Goal: Task Accomplishment & Management: Complete application form

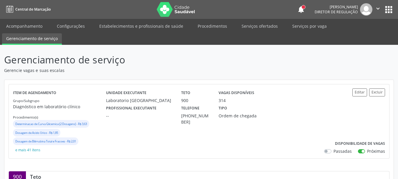
scroll to position [324, 0]
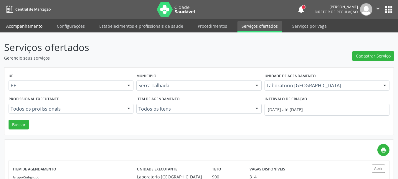
click at [30, 29] on link "Acompanhamento" at bounding box center [24, 26] width 44 height 10
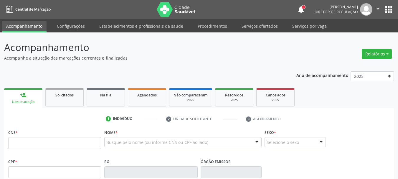
click at [154, 97] on div "Agendados" at bounding box center [146, 95] width 29 height 6
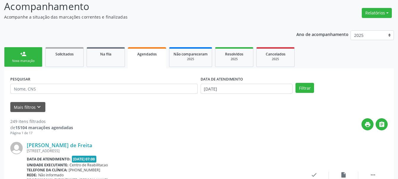
scroll to position [104, 0]
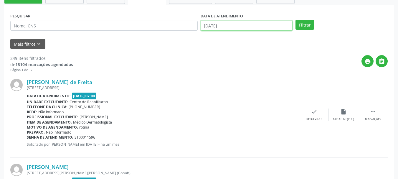
click at [244, 21] on input "2[DATE]" at bounding box center [246, 26] width 92 height 10
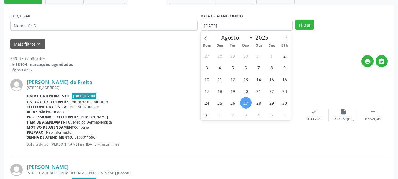
click at [284, 37] on icon at bounding box center [286, 38] width 4 height 4
select select "8"
click at [219, 55] on span "1" at bounding box center [219, 55] width 11 height 11
type input "0[DATE]"
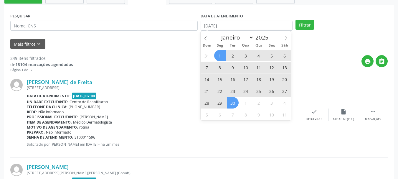
click at [229, 105] on span "30" at bounding box center [232, 102] width 11 height 11
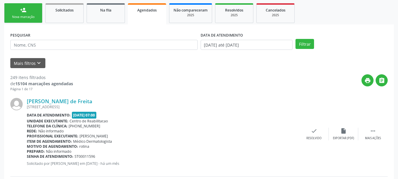
scroll to position [74, 0]
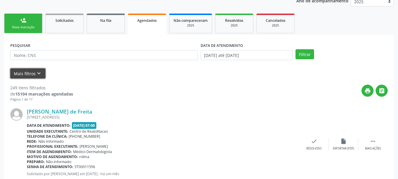
click at [40, 75] on icon "keyboard_arrow_down" at bounding box center [39, 73] width 6 height 6
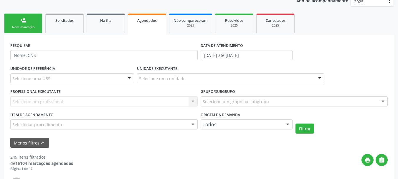
click at [60, 79] on div "Selecione uma UBS" at bounding box center [72, 78] width 124 height 10
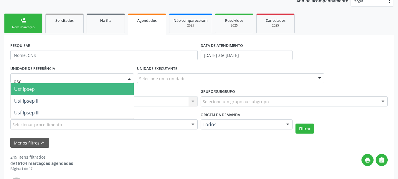
type input "ipsep"
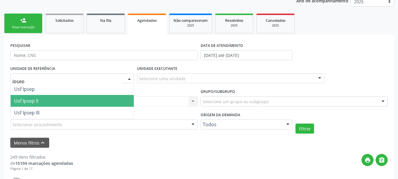
click at [25, 100] on span "Usf Ipsep II" at bounding box center [26, 100] width 24 height 6
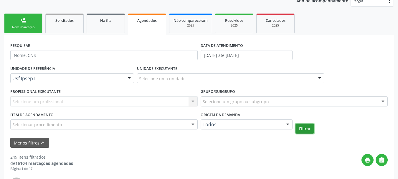
click at [308, 132] on button "Filtrar" at bounding box center [304, 128] width 19 height 10
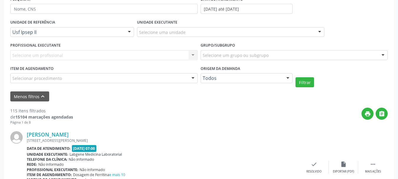
scroll to position [91, 0]
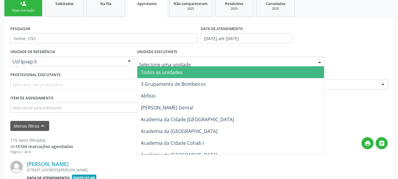
click at [162, 47] on div "PESQUISAR" at bounding box center [104, 35] width 190 height 23
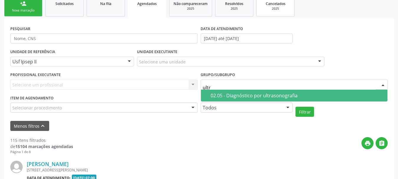
type input "ultra"
click at [205, 96] on span "02.05 - Diagnóstico por ultrasonografia" at bounding box center [294, 95] width 187 height 12
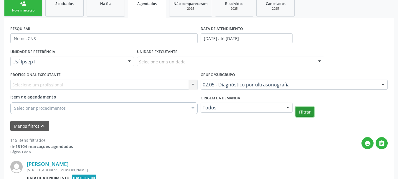
click at [311, 113] on button "Filtrar" at bounding box center [304, 112] width 19 height 10
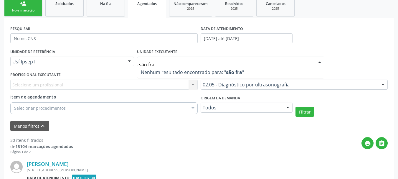
drag, startPoint x: 184, startPoint y: 62, endPoint x: 123, endPoint y: 44, distance: 63.2
click at [122, 51] on div "UNIDADE DE REFERÊNCIA Usf Ipsep II Todas as UBS Usf do Mutirao Usf Cohab Usf Ca…" at bounding box center [199, 81] width 380 height 69
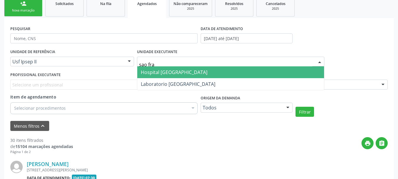
click at [180, 71] on span "Hospital [GEOGRAPHIC_DATA]" at bounding box center [174, 72] width 67 height 6
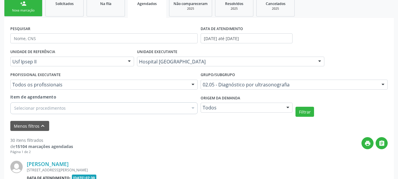
click at [315, 114] on div "Filtrar" at bounding box center [341, 112] width 95 height 10
click at [306, 114] on button "Filtrar" at bounding box center [304, 112] width 19 height 10
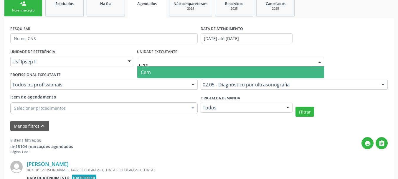
click at [182, 69] on span "Cem" at bounding box center [230, 72] width 187 height 12
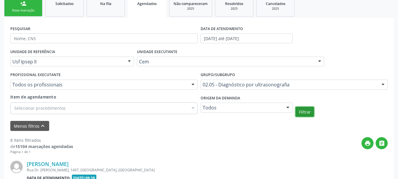
click at [304, 112] on button "Filtrar" at bounding box center [304, 112] width 19 height 10
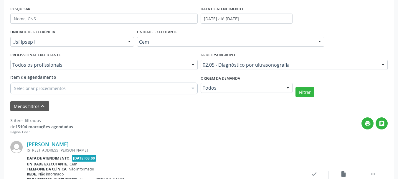
scroll to position [96, 0]
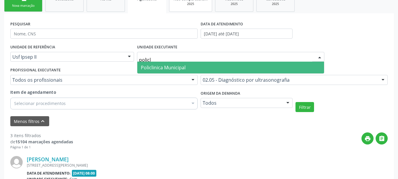
type input "policli"
click at [178, 69] on span "Policlinica Municipal" at bounding box center [163, 67] width 45 height 6
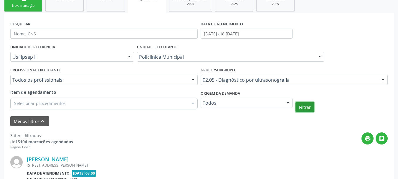
click at [309, 108] on button "Filtrar" at bounding box center [304, 107] width 19 height 10
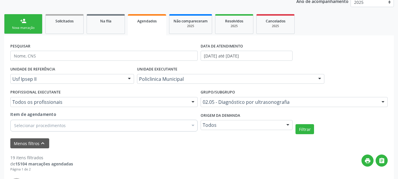
scroll to position [37, 0]
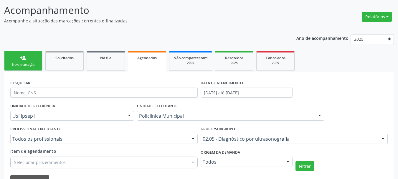
click at [36, 58] on link "person_add Nova marcação" at bounding box center [23, 61] width 38 height 20
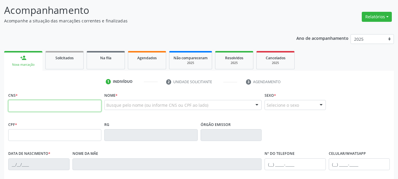
click at [43, 105] on input "text" at bounding box center [54, 106] width 93 height 12
type input "704 7017 1112 1437"
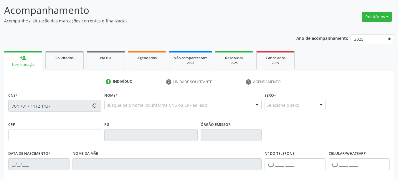
type input "[DATE]"
type input "S/N"
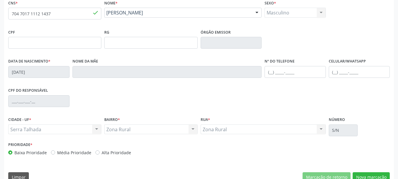
scroll to position [140, 0]
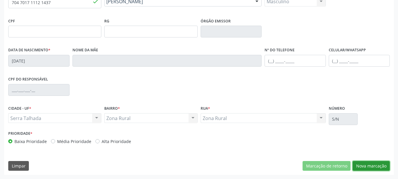
click at [369, 169] on button "Nova marcação" at bounding box center [370, 166] width 37 height 10
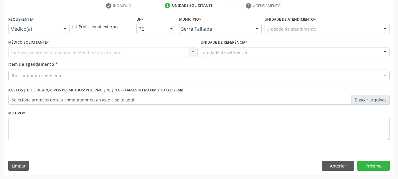
scroll to position [113, 0]
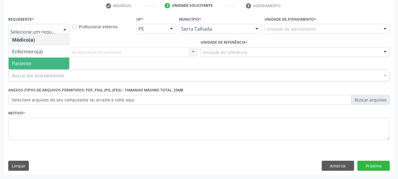
click at [35, 65] on span "Paciente" at bounding box center [39, 63] width 61 height 12
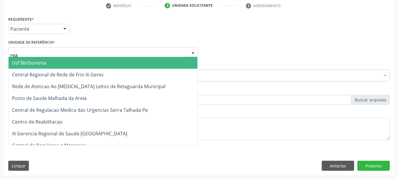
type input "reab"
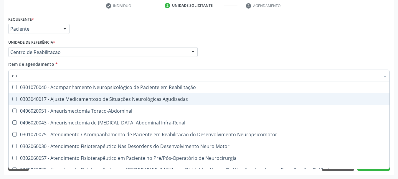
type input "e"
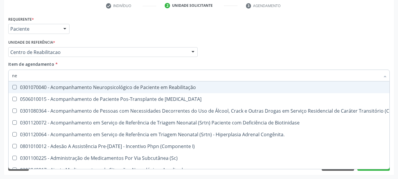
type input "n"
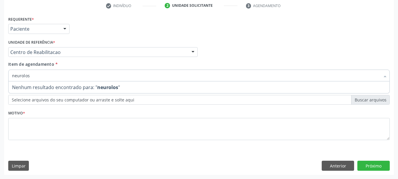
type input "neurolo"
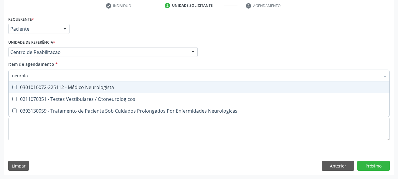
click at [61, 89] on div "0301010072-225112 - Médico Neurologista" at bounding box center [199, 87] width 374 height 5
checkbox Neurologista "true"
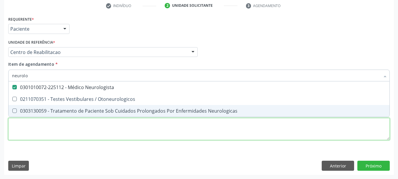
click at [50, 132] on div "Requerente * Paciente Médico(a) Enfermeiro(a) Paciente Nenhum resultado encontr…" at bounding box center [198, 81] width 381 height 133
checkbox Otoneurologicos "true"
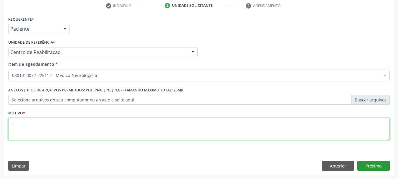
type textarea "."
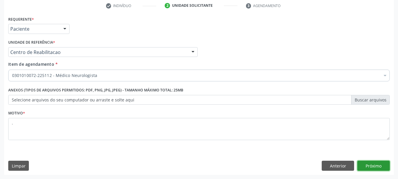
click at [379, 165] on button "Próximo" at bounding box center [373, 165] width 32 height 10
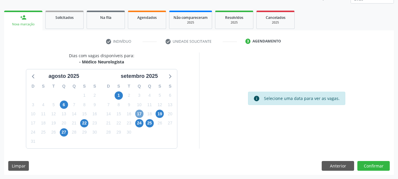
click at [138, 114] on span "17" at bounding box center [139, 113] width 8 height 8
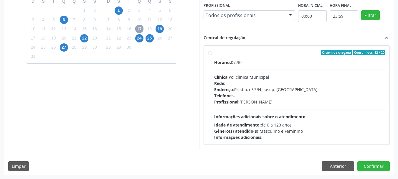
scroll to position [162, 0]
click at [162, 31] on span "19" at bounding box center [159, 28] width 8 height 8
click at [252, 59] on div "Horário: 08:00" at bounding box center [299, 62] width 171 height 6
click at [212, 55] on input "Ordem de chegada Consumidos: 20 / 25 Horário: 08:00 Clínica: Policlinica Munici…" at bounding box center [210, 51] width 4 height 5
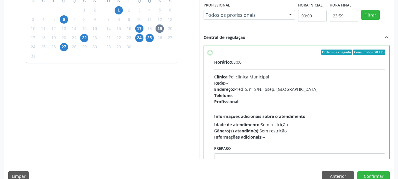
radio input "true"
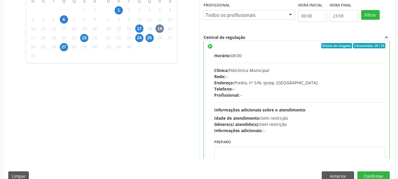
scroll to position [0, 0]
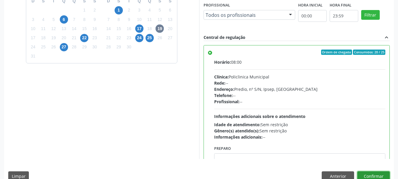
click at [375, 172] on button "Confirmar" at bounding box center [373, 176] width 32 height 10
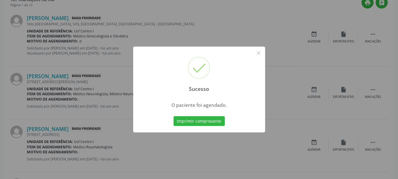
scroll to position [16, 0]
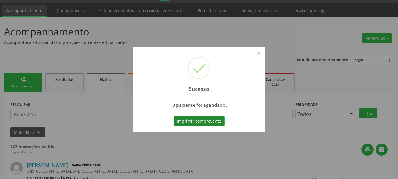
click at [183, 122] on button "Imprimir comprovante" at bounding box center [198, 121] width 51 height 10
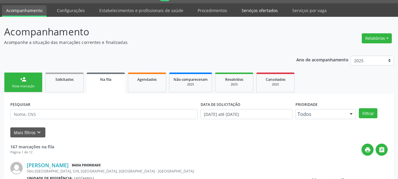
click at [259, 13] on link "Serviços ofertados" at bounding box center [259, 10] width 44 height 10
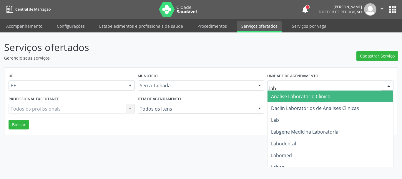
click at [280, 84] on input "lab" at bounding box center [325, 88] width 112 height 12
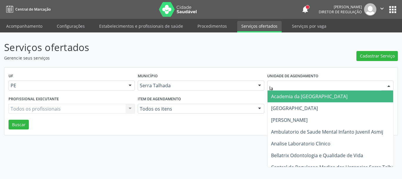
type input "l"
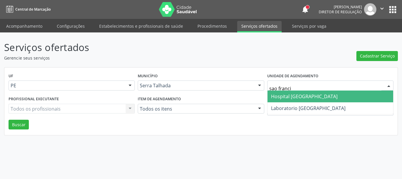
type input "sao francis"
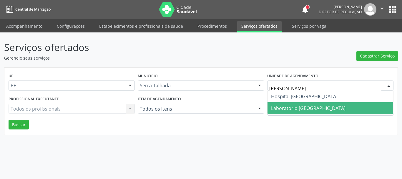
click at [291, 107] on span "Laboratorio [GEOGRAPHIC_DATA]" at bounding box center [308, 108] width 74 height 6
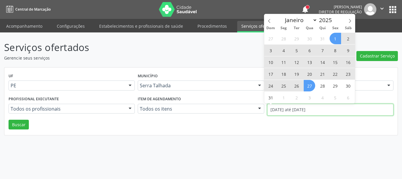
click at [291, 107] on input "01/08/2025 até 27/08/2025" at bounding box center [330, 110] width 126 height 12
click at [268, 17] on span at bounding box center [269, 19] width 10 height 10
select select "6"
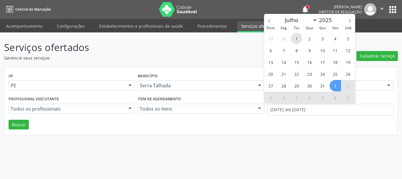
click at [295, 38] on span "1" at bounding box center [296, 38] width 11 height 11
type input "01/07/2025"
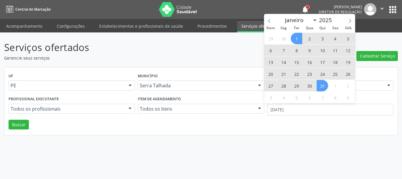
click at [322, 87] on span "31" at bounding box center [322, 85] width 11 height 11
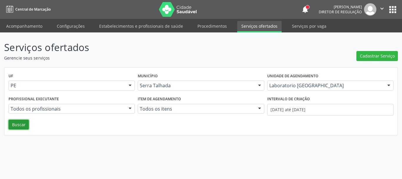
click at [19, 123] on button "Buscar" at bounding box center [19, 124] width 20 height 10
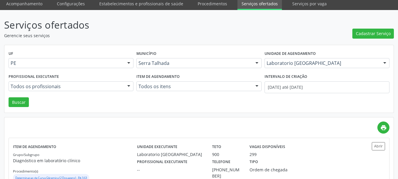
scroll to position [60, 0]
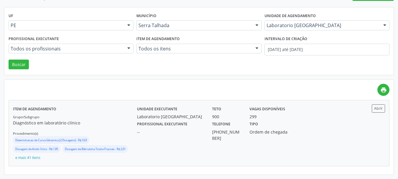
click at [189, 121] on div "Profissional executante --" at bounding box center [170, 129] width 75 height 21
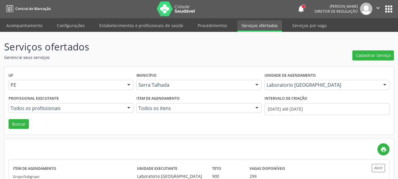
scroll to position [0, 0]
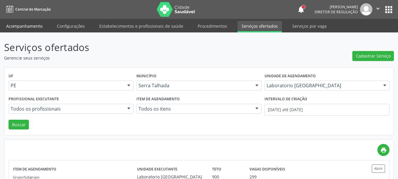
click at [23, 26] on link "Acompanhamento" at bounding box center [24, 26] width 44 height 10
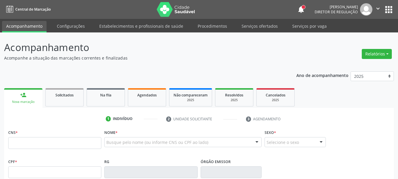
click at [22, 26] on link "Acompanhamento" at bounding box center [24, 26] width 44 height 11
click at [49, 143] on input "text" at bounding box center [54, 143] width 93 height 12
type input "700 5025 6770 8057"
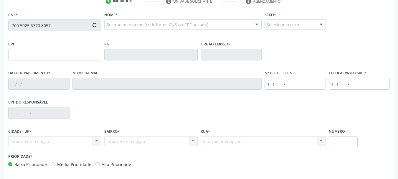
scroll to position [118, 0]
type input "113.318.744-75"
type input "06/04/2000"
type input "Cristiane Candida de Oliveira"
type input "(87) 9999-9999"
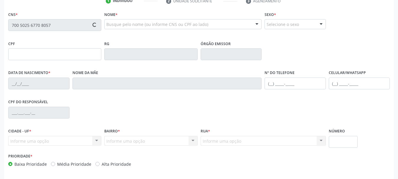
type input "(87) 9999-9999"
type input "845.499.804-78"
type input "1122"
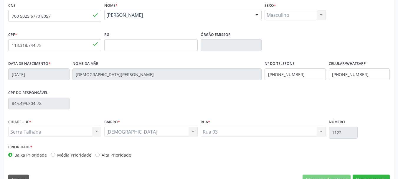
scroll to position [140, 0]
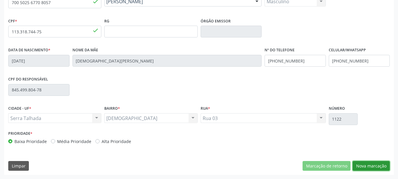
click at [373, 165] on button "Nova marcação" at bounding box center [370, 166] width 37 height 10
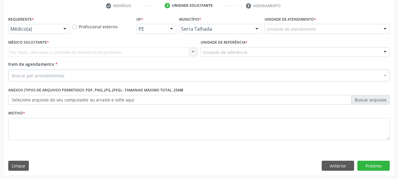
scroll to position [113, 0]
click at [40, 25] on div "Médico(a)" at bounding box center [38, 29] width 61 height 10
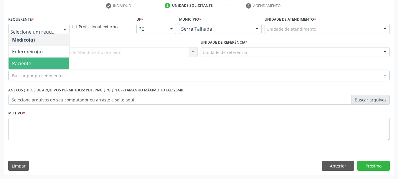
click at [26, 63] on span "Paciente" at bounding box center [21, 63] width 19 height 6
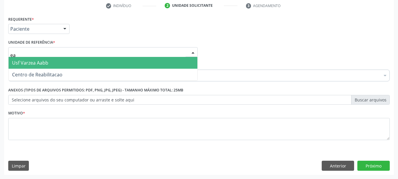
click at [28, 53] on input "ea" at bounding box center [97, 55] width 175 height 12
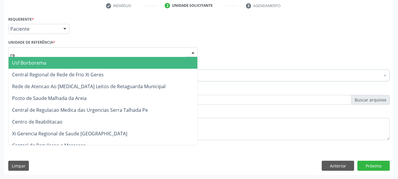
type input "rea"
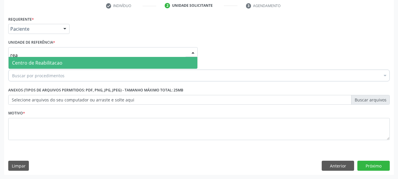
click at [33, 60] on span "Centro de Reabilitacao" at bounding box center [37, 62] width 50 height 6
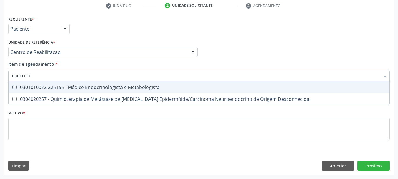
type input "endocrino"
click at [141, 85] on div "0301010072-225155 - Médico Endocrinologista e Metabologista" at bounding box center [199, 87] width 374 height 5
checkbox Metabologista "true"
click at [266, 53] on div "Médico Solicitante Por favor, selecione a Unidade de Atendimento primeiro Nenhu…" at bounding box center [199, 49] width 384 height 23
checkbox Desconhecida "true"
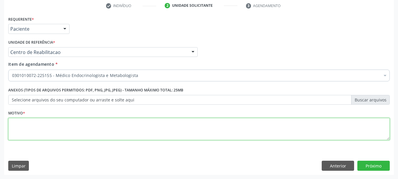
click at [99, 126] on textarea at bounding box center [198, 129] width 381 height 22
type textarea "s"
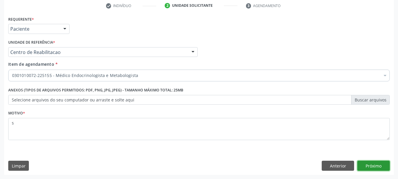
click at [366, 167] on button "Próximo" at bounding box center [373, 165] width 32 height 10
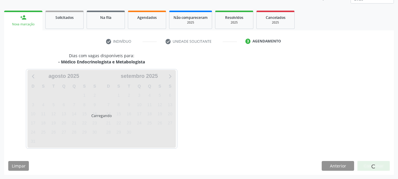
scroll to position [77, 0]
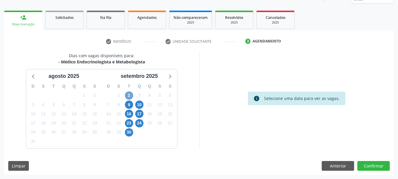
click at [126, 96] on span "2" at bounding box center [129, 95] width 8 height 8
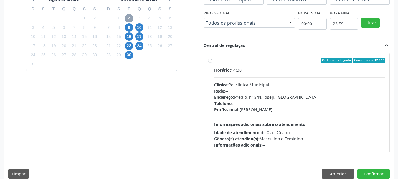
scroll to position [162, 0]
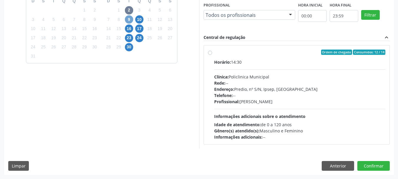
click at [130, 19] on span "9" at bounding box center [129, 19] width 8 height 8
click at [136, 19] on span "10" at bounding box center [139, 19] width 8 height 8
click at [264, 67] on div "Horário: 13:00 Clínica: Policlinica Municipal Rede: -- Endereço: Predio, nº S/N…" at bounding box center [299, 99] width 171 height 81
click at [212, 55] on input "Ordem de chegada Consumidos: 19 / 25 Horário: 13:00 Clínica: Policlinica Munici…" at bounding box center [210, 51] width 4 height 5
radio input "true"
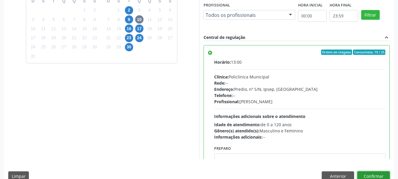
click at [384, 174] on button "Confirmar" at bounding box center [373, 176] width 32 height 10
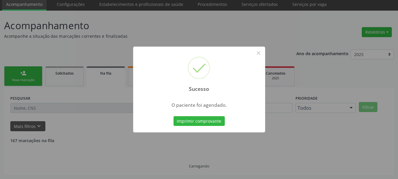
scroll to position [16, 0]
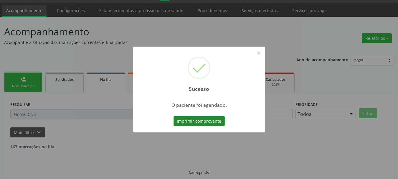
click at [203, 118] on button "Imprimir comprovante" at bounding box center [198, 121] width 51 height 10
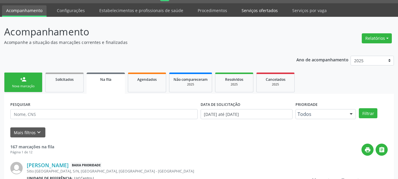
click at [258, 16] on link "Serviços ofertados" at bounding box center [259, 10] width 44 height 10
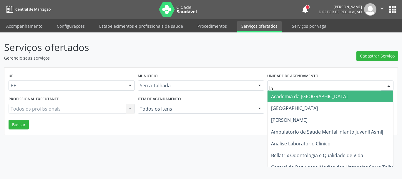
type input "lab"
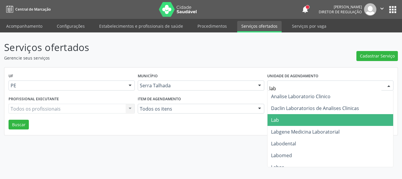
click at [277, 119] on span "Lab" at bounding box center [275, 120] width 8 height 6
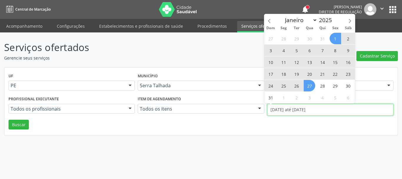
click at [285, 109] on input "01/08/2025 até 27/08/2025" at bounding box center [330, 110] width 126 height 12
click at [268, 19] on icon at bounding box center [269, 21] width 4 height 4
select select "6"
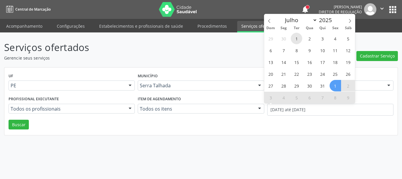
click at [294, 39] on span "1" at bounding box center [296, 38] width 11 height 11
type input "01/07/2025"
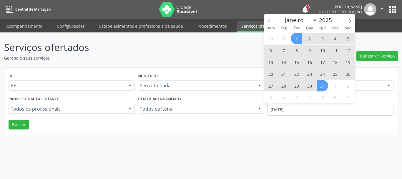
click at [320, 87] on span "31" at bounding box center [322, 85] width 11 height 11
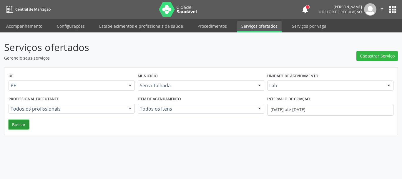
click at [25, 121] on button "Buscar" at bounding box center [19, 124] width 20 height 10
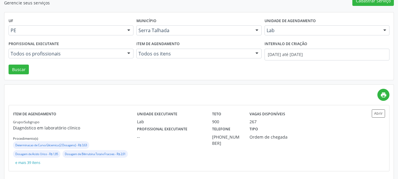
scroll to position [60, 0]
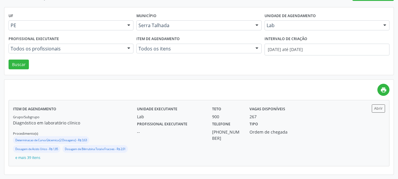
click at [295, 135] on div "Unidade executante Lab Teto 900 Vagas disponíveis 267 Profissional executante -…" at bounding box center [245, 132] width 217 height 57
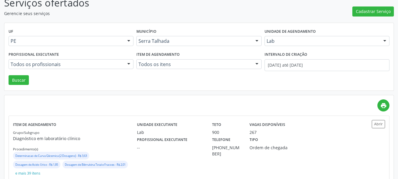
scroll to position [1, 0]
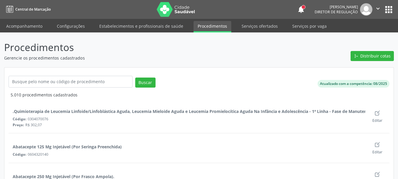
click at [17, 27] on link "Acompanhamento" at bounding box center [24, 26] width 44 height 10
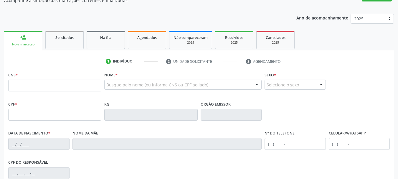
scroll to position [59, 0]
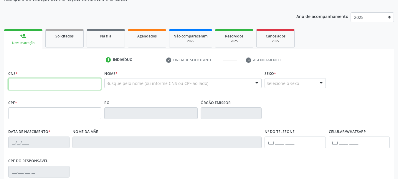
click at [96, 86] on input "text" at bounding box center [54, 84] width 93 height 12
type input "704 7017 1112 1437"
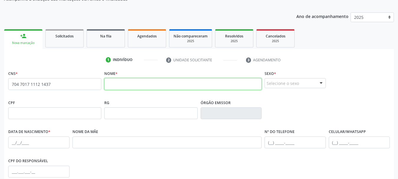
click at [147, 79] on input "text" at bounding box center [182, 84] width 157 height 12
type input "[PERSON_NAME]"
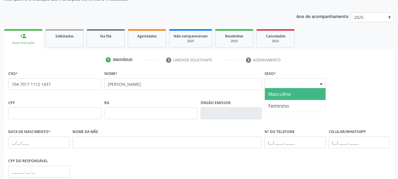
click at [304, 86] on div "Selecione o sexo" at bounding box center [294, 83] width 61 height 10
click at [283, 96] on span "Masculino" at bounding box center [279, 94] width 23 height 6
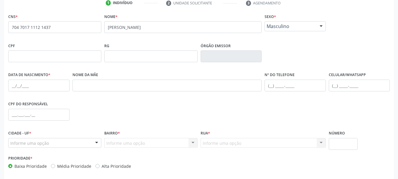
scroll to position [118, 0]
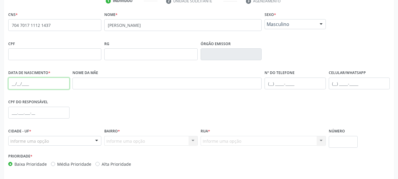
click at [19, 80] on input "text" at bounding box center [38, 83] width 61 height 12
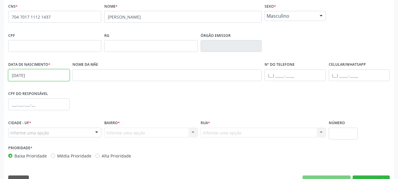
scroll to position [140, 0]
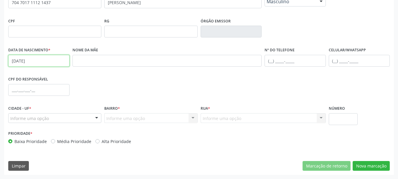
type input "[DATE]"
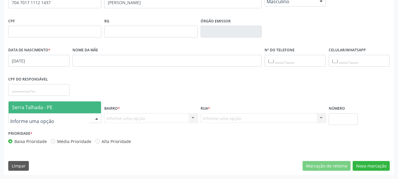
click at [71, 116] on div at bounding box center [54, 118] width 93 height 10
click at [44, 105] on span "Serra Talhada - PE" at bounding box center [32, 107] width 40 height 6
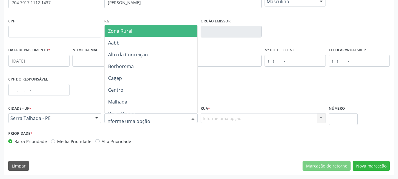
click at [131, 32] on span "Zona Rural" at bounding box center [120, 31] width 24 height 6
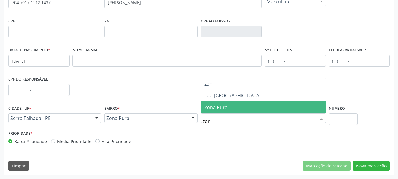
type input "zona"
click at [220, 105] on span "Zona Rural" at bounding box center [216, 107] width 24 height 6
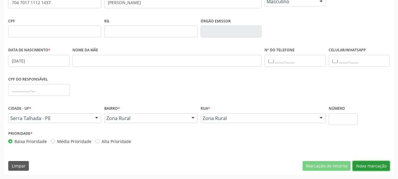
click at [371, 166] on button "Nova marcação" at bounding box center [370, 166] width 37 height 10
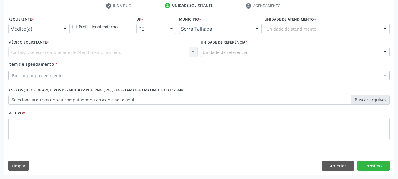
scroll to position [113, 0]
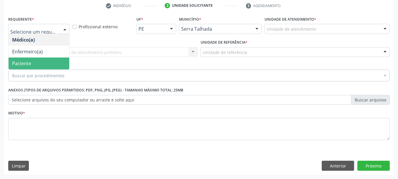
click at [31, 60] on span "Paciente" at bounding box center [39, 63] width 61 height 12
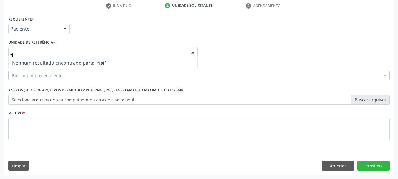
type input "f"
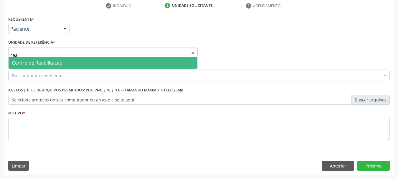
type input "reab"
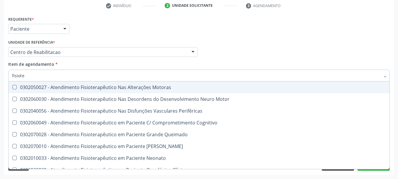
type input "fisioter"
click at [53, 88] on div "0302050027 - Atendimento Fisioterapêutico Nas Alterações Motoras" at bounding box center [199, 87] width 374 height 5
checkbox Motoras "true"
click at [244, 54] on div "Médico Solicitante Por favor, selecione a Unidade de Atendimento primeiro Nenhu…" at bounding box center [199, 49] width 384 height 23
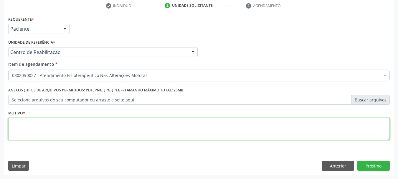
click at [63, 128] on textarea at bounding box center [198, 129] width 381 height 22
type textarea "e"
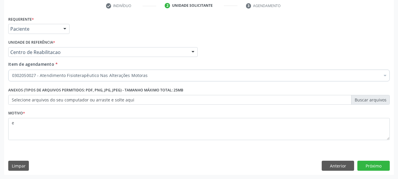
click at [380, 171] on div "Requerente * Paciente Médico(a) Enfermeiro(a) Paciente Nenhum resultado encontr…" at bounding box center [198, 95] width 389 height 160
click at [379, 167] on button "Próximo" at bounding box center [373, 165] width 32 height 10
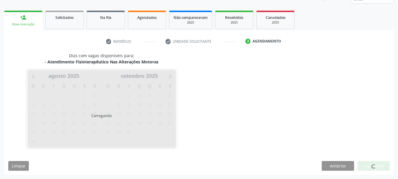
scroll to position [77, 0]
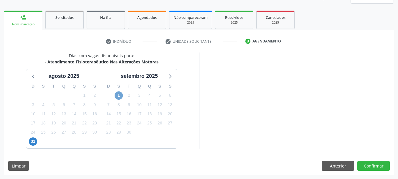
click at [118, 94] on span "1" at bounding box center [118, 95] width 8 height 8
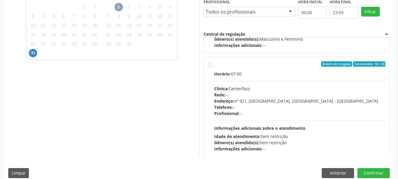
scroll to position [196, 0]
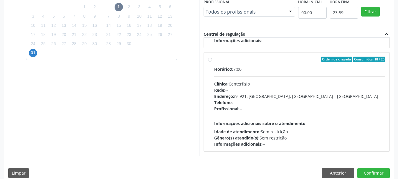
click at [271, 88] on div "Rede: --" at bounding box center [299, 90] width 171 height 6
click at [212, 62] on input "Ordem de chegada Consumidos: 18 / 20 Horário: 07:00 Clínica: Centerfisio Rede: …" at bounding box center [210, 59] width 4 height 5
radio input "true"
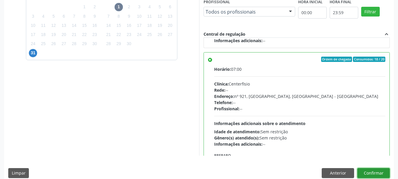
click at [376, 172] on button "Confirmar" at bounding box center [373, 173] width 32 height 10
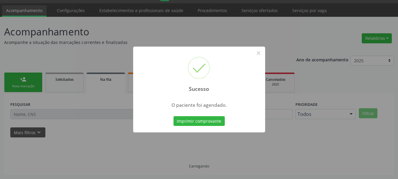
scroll to position [16, 0]
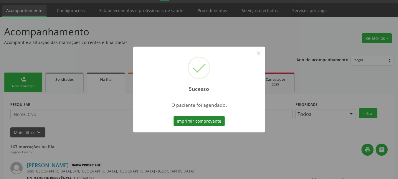
click at [206, 123] on button "Imprimir comprovante" at bounding box center [198, 121] width 51 height 10
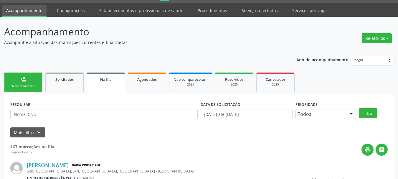
click at [34, 89] on link "person_add Nova marcação" at bounding box center [23, 82] width 38 height 20
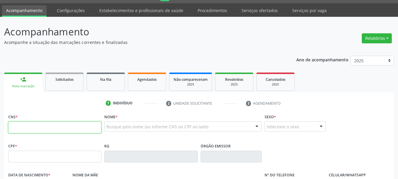
click at [40, 127] on input "text" at bounding box center [54, 127] width 93 height 12
type input "707 6012 7408 4799"
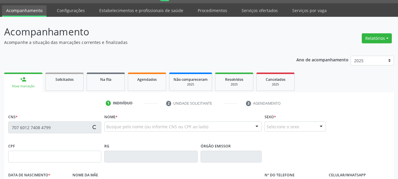
type input "[DATE]"
type input "Weslannia [PERSON_NAME]"
type input "[PHONE_NUMBER]"
type input "573.097.558-98"
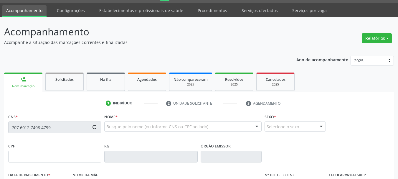
type input "1115"
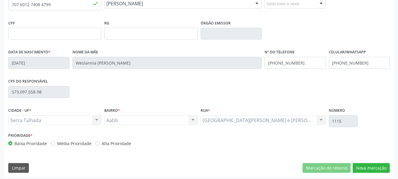
scroll to position [140, 0]
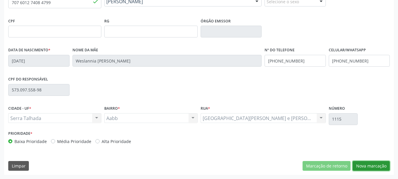
click at [371, 162] on button "Nova marcação" at bounding box center [370, 166] width 37 height 10
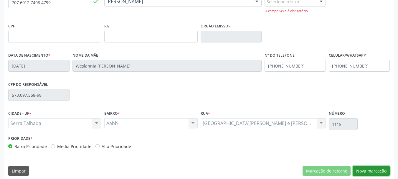
click at [377, 174] on button "Nova marcação" at bounding box center [370, 171] width 37 height 10
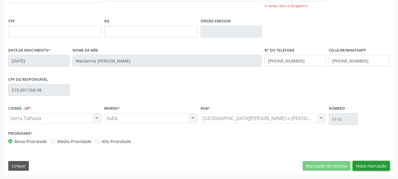
scroll to position [87, 0]
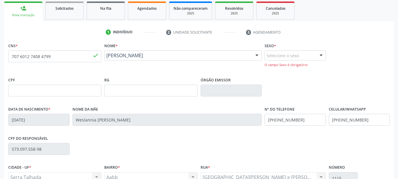
click at [296, 57] on div "Selecione o sexo" at bounding box center [294, 55] width 61 height 10
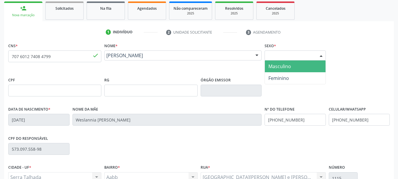
click at [285, 66] on span "Masculino" at bounding box center [279, 66] width 23 height 6
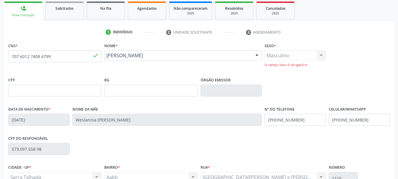
scroll to position [145, 0]
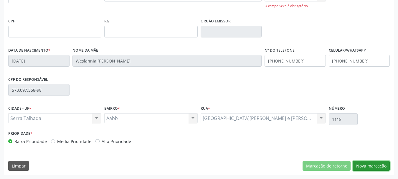
click at [374, 164] on button "Nova marcação" at bounding box center [370, 166] width 37 height 10
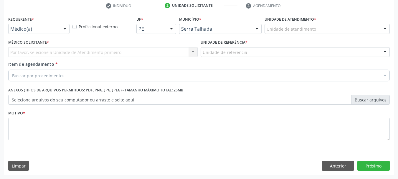
scroll to position [113, 0]
click at [56, 24] on div "Médico(a)" at bounding box center [38, 29] width 61 height 10
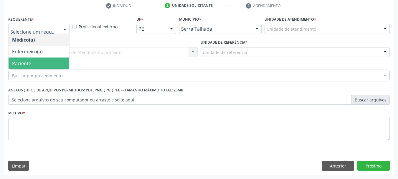
click at [41, 63] on span "Paciente" at bounding box center [39, 63] width 61 height 12
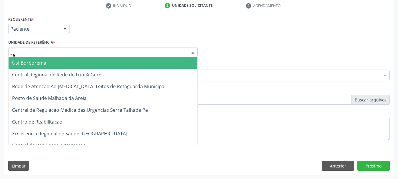
type input "rea"
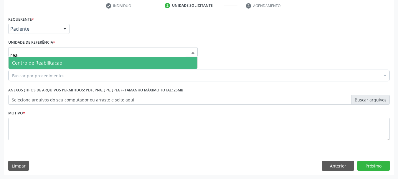
click at [42, 64] on span "Centro de Reabilitacao" at bounding box center [37, 62] width 50 height 6
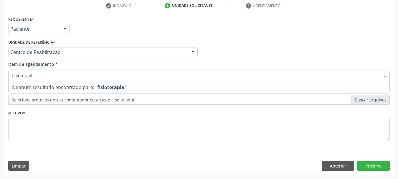
type input "fisioterap"
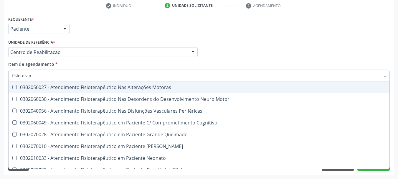
click at [44, 87] on div "0302050027 - Atendimento Fisioterapêutico Nas Alterações Motoras" at bounding box center [199, 87] width 374 height 5
checkbox Motoras "true"
click at [78, 27] on div "Requerente * Paciente Médico(a) Enfermeiro(a) Paciente Nenhum resultado encontr…" at bounding box center [199, 26] width 384 height 23
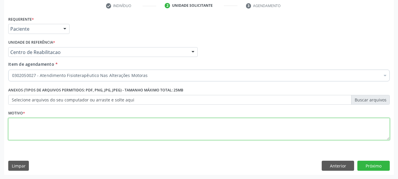
click at [43, 130] on textarea at bounding box center [198, 129] width 381 height 22
type textarea "a"
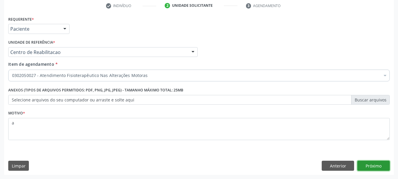
click at [374, 165] on button "Próximo" at bounding box center [373, 165] width 32 height 10
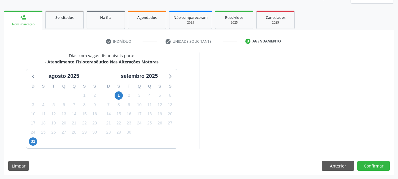
click at [112, 94] on div "31" at bounding box center [108, 95] width 10 height 9
click at [119, 95] on span "1" at bounding box center [118, 95] width 8 height 8
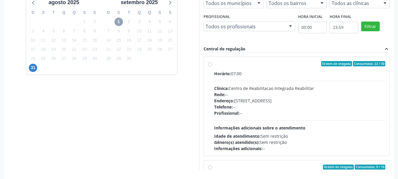
scroll to position [166, 0]
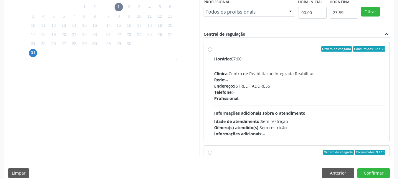
click at [246, 82] on div "Rede: --" at bounding box center [299, 80] width 171 height 6
click at [212, 52] on input "Ordem de chegada Consumidos: 22 / 30 Horário: 07:00 Clínica: Centro de Reabilit…" at bounding box center [210, 48] width 4 height 5
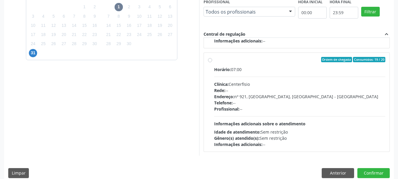
click at [278, 104] on div "Telefone: --" at bounding box center [299, 102] width 171 height 6
click at [212, 62] on input "Ordem de chegada Consumidos: 19 / 20 Horário: 07:00 Clínica: Centerfisio Rede: …" at bounding box center [210, 59] width 4 height 5
radio input "false"
radio input "true"
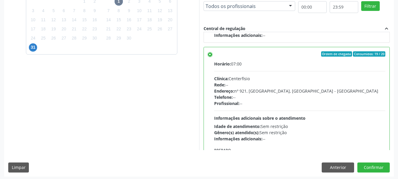
scroll to position [173, 0]
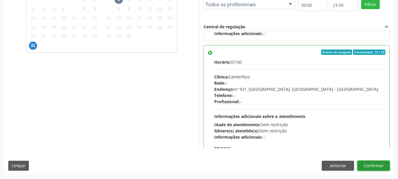
click at [382, 166] on button "Confirmar" at bounding box center [373, 165] width 32 height 10
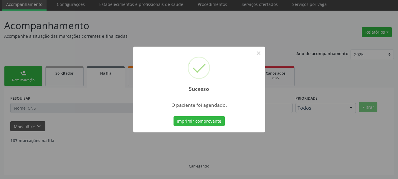
scroll to position [16, 0]
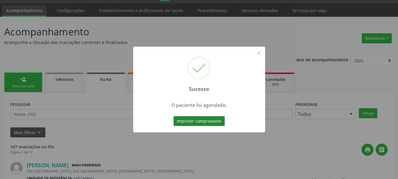
click at [212, 123] on button "Imprimir comprovante" at bounding box center [198, 121] width 51 height 10
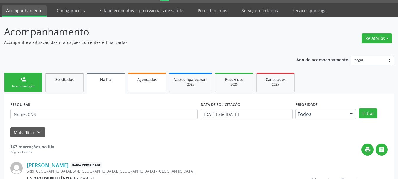
click at [151, 82] on span "Agendados" at bounding box center [146, 79] width 19 height 5
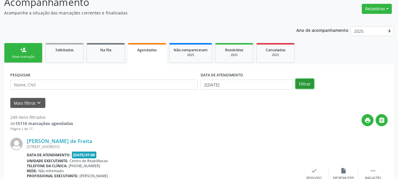
click at [302, 86] on button "Filtrar" at bounding box center [304, 84] width 19 height 10
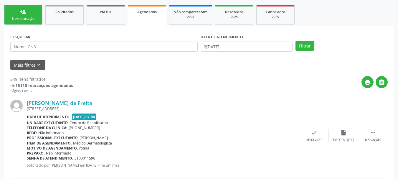
scroll to position [104, 0]
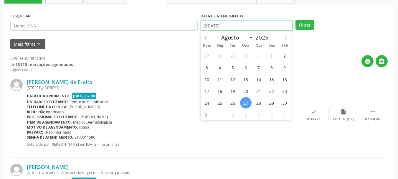
click at [229, 22] on input "2[DATE]" at bounding box center [246, 26] width 92 height 10
click at [287, 39] on icon at bounding box center [286, 38] width 4 height 4
select select "8"
click at [219, 56] on span "1" at bounding box center [219, 55] width 11 height 11
type input "0[DATE]"
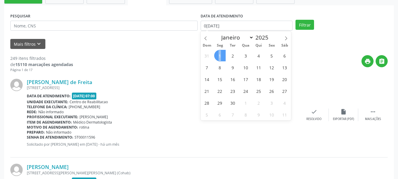
click at [219, 56] on span "1" at bounding box center [219, 55] width 11 height 11
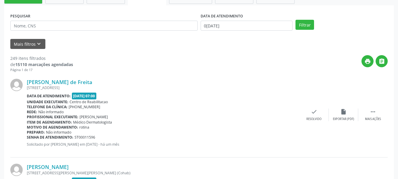
scroll to position [74, 0]
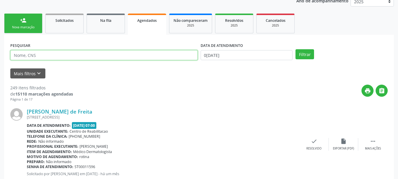
click at [63, 54] on input "text" at bounding box center [103, 55] width 187 height 10
click at [295, 49] on button "Filtrar" at bounding box center [304, 54] width 19 height 10
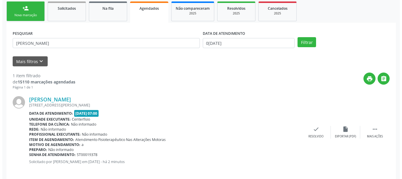
scroll to position [92, 0]
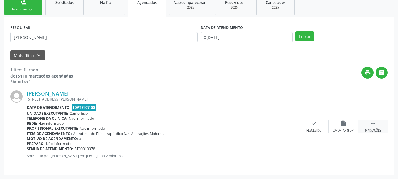
click at [378, 125] on div " Mais ações" at bounding box center [372, 126] width 29 height 13
click at [290, 130] on div "Cancelar" at bounding box center [284, 130] width 14 height 4
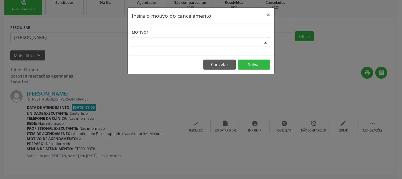
click at [172, 42] on div "Escolha o motivo" at bounding box center [201, 42] width 138 height 10
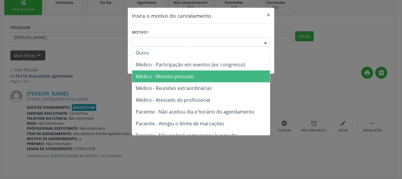
click at [155, 76] on span "Médico - Motivos pessoais" at bounding box center [165, 76] width 58 height 6
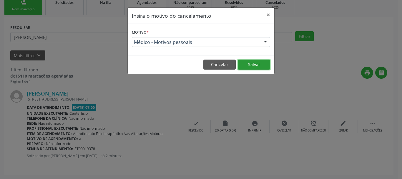
click at [254, 64] on button "Salvar" at bounding box center [254, 64] width 32 height 10
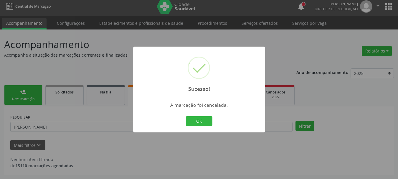
scroll to position [3, 0]
click at [190, 119] on button "OK" at bounding box center [199, 121] width 26 height 10
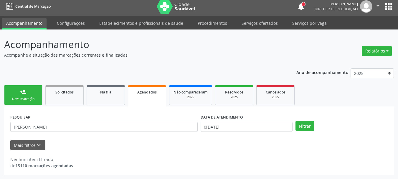
drag, startPoint x: 42, startPoint y: 132, endPoint x: 39, endPoint y: 127, distance: 4.9
click at [40, 131] on div "PESQUISAR [PERSON_NAME]" at bounding box center [104, 123] width 190 height 23
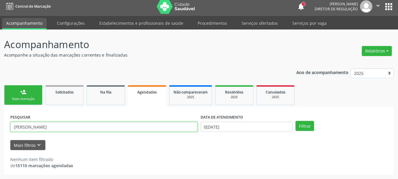
click at [39, 127] on input "[PERSON_NAME]" at bounding box center [103, 127] width 187 height 10
type input "endrick"
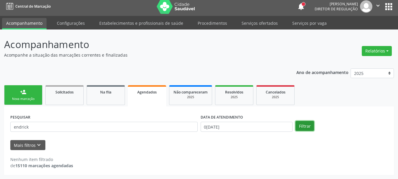
click at [312, 130] on button "Filtrar" at bounding box center [304, 126] width 19 height 10
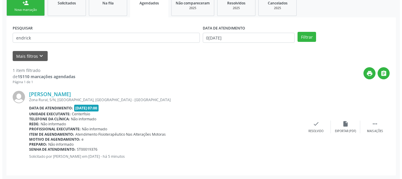
scroll to position [92, 0]
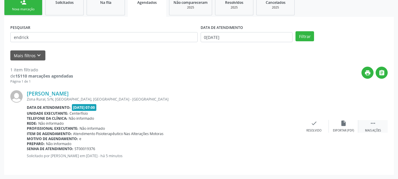
click at [369, 121] on div " Mais ações" at bounding box center [372, 126] width 29 height 13
click at [281, 128] on div "Cancelar" at bounding box center [284, 130] width 14 height 4
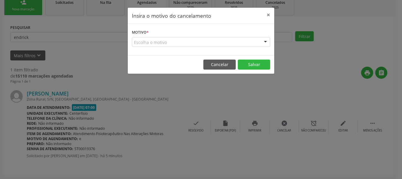
click at [190, 42] on div "Escolha o motivo" at bounding box center [201, 42] width 138 height 10
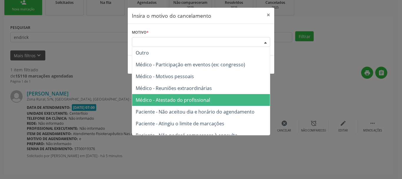
click at [162, 98] on span "Médico - Atestado do profissional" at bounding box center [173, 100] width 74 height 6
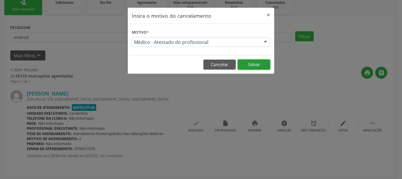
click at [267, 64] on button "Salvar" at bounding box center [254, 64] width 32 height 10
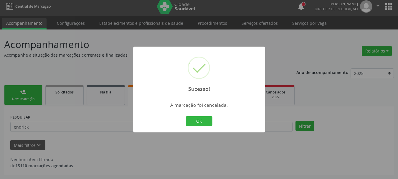
scroll to position [3, 0]
click at [206, 121] on button "OK" at bounding box center [199, 121] width 26 height 10
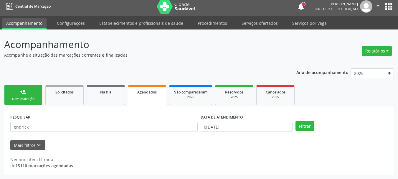
click at [28, 99] on div "Nova marcação" at bounding box center [23, 99] width 29 height 4
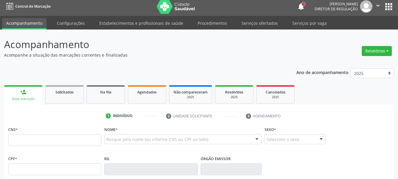
scroll to position [62, 0]
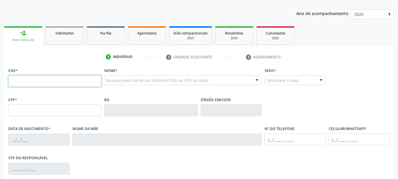
click at [72, 82] on input "text" at bounding box center [54, 81] width 93 height 12
type input "706 0038 7994 0847"
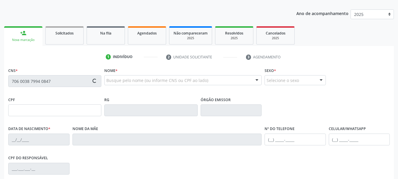
type input "033.040.484-99"
type input "[DATE]"
type input "[PERSON_NAME]"
type input "[PHONE_NUMBER]"
type input "478"
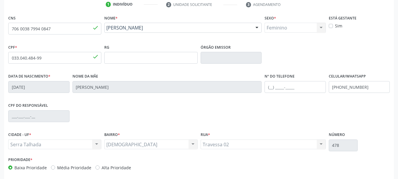
scroll to position [121, 0]
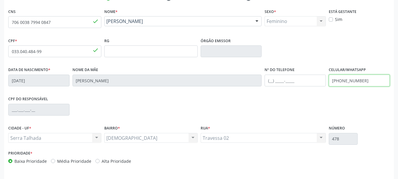
click at [358, 80] on input "[PHONE_NUMBER]" at bounding box center [358, 80] width 61 height 12
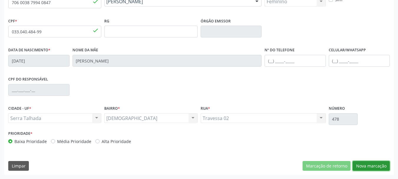
click at [366, 161] on button "Nova marcação" at bounding box center [370, 166] width 37 height 10
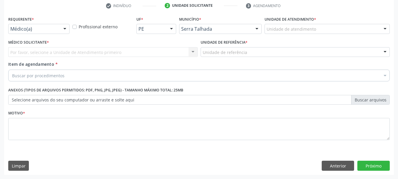
scroll to position [113, 0]
click at [18, 21] on label "Requerente *" at bounding box center [21, 19] width 26 height 9
click at [20, 25] on div "Médico(a)" at bounding box center [38, 29] width 61 height 10
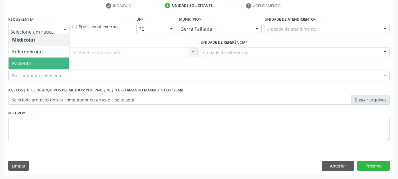
click at [28, 71] on div "Buscar por procedimentos" at bounding box center [198, 75] width 381 height 12
click at [34, 58] on span "Paciente" at bounding box center [39, 63] width 61 height 12
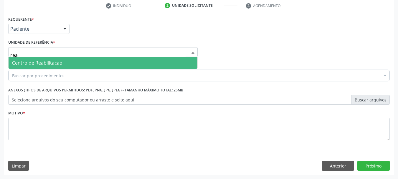
type input "reab"
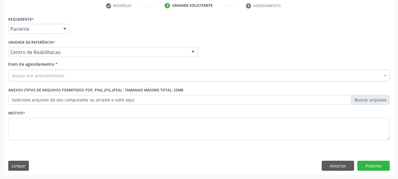
click at [34, 70] on div "Buscar por procedimentos" at bounding box center [198, 75] width 381 height 12
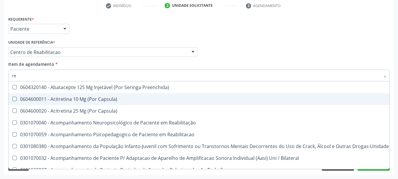
type input "r"
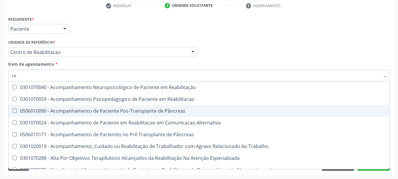
type input "r"
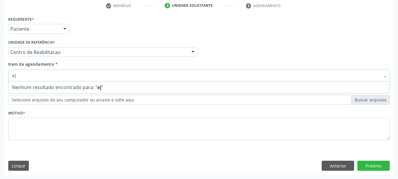
type input "e"
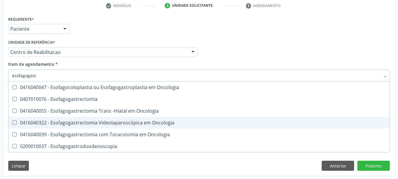
type input "esofagogastr"
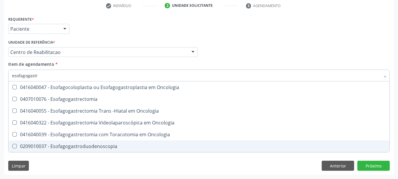
click at [62, 149] on span "0209010037 - Esofagogastroduodenoscopia" at bounding box center [199, 146] width 381 height 12
checkbox Esofagogastroduodenoscopia "true"
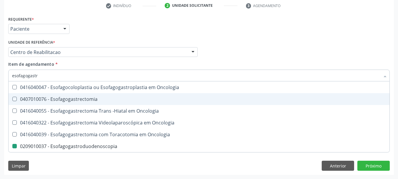
click at [120, 34] on div "Requerente * Paciente Médico(a) Enfermeiro(a) Paciente Nenhum resultado encontr…" at bounding box center [199, 26] width 384 height 23
checkbox Esofagogastrectomia "true"
checkbox Esofagogastroduodenoscopia "false"
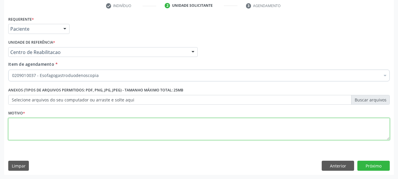
click at [117, 134] on textarea at bounding box center [198, 129] width 381 height 22
type textarea "e"
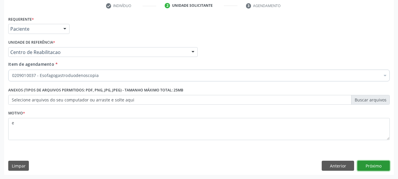
click at [378, 164] on button "Próximo" at bounding box center [373, 165] width 32 height 10
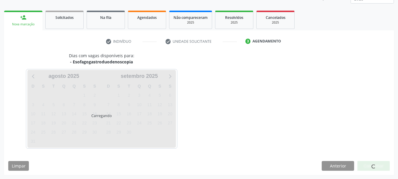
scroll to position [77, 0]
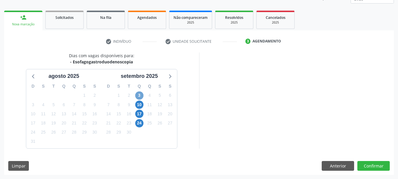
click at [138, 94] on span "3" at bounding box center [139, 95] width 8 height 8
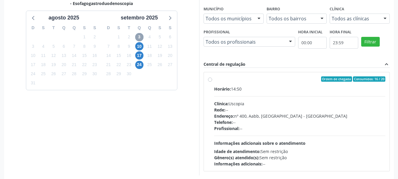
scroll to position [136, 0]
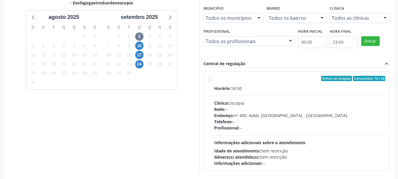
click at [237, 71] on div "Ordem de chegada Consumidos: 16 / 20 Horário: 14:50 Clínica: Uscopia Rede: -- E…" at bounding box center [296, 120] width 186 height 99
radio input "true"
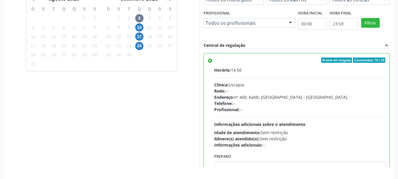
scroll to position [173, 0]
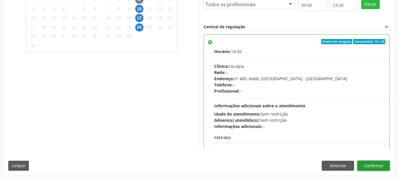
click at [378, 162] on button "Confirmar" at bounding box center [373, 165] width 32 height 10
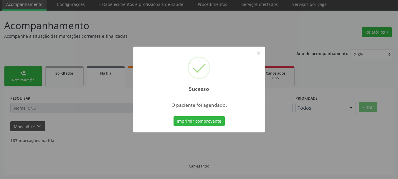
scroll to position [16, 0]
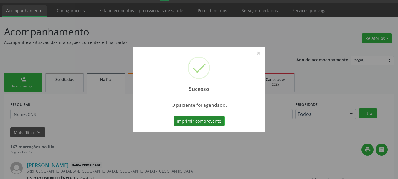
click at [195, 125] on button "Imprimir comprovante" at bounding box center [198, 121] width 51 height 10
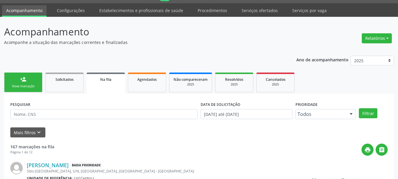
click at [26, 89] on link "person_add Nova marcação" at bounding box center [23, 82] width 38 height 20
